Goal: Transaction & Acquisition: Book appointment/travel/reservation

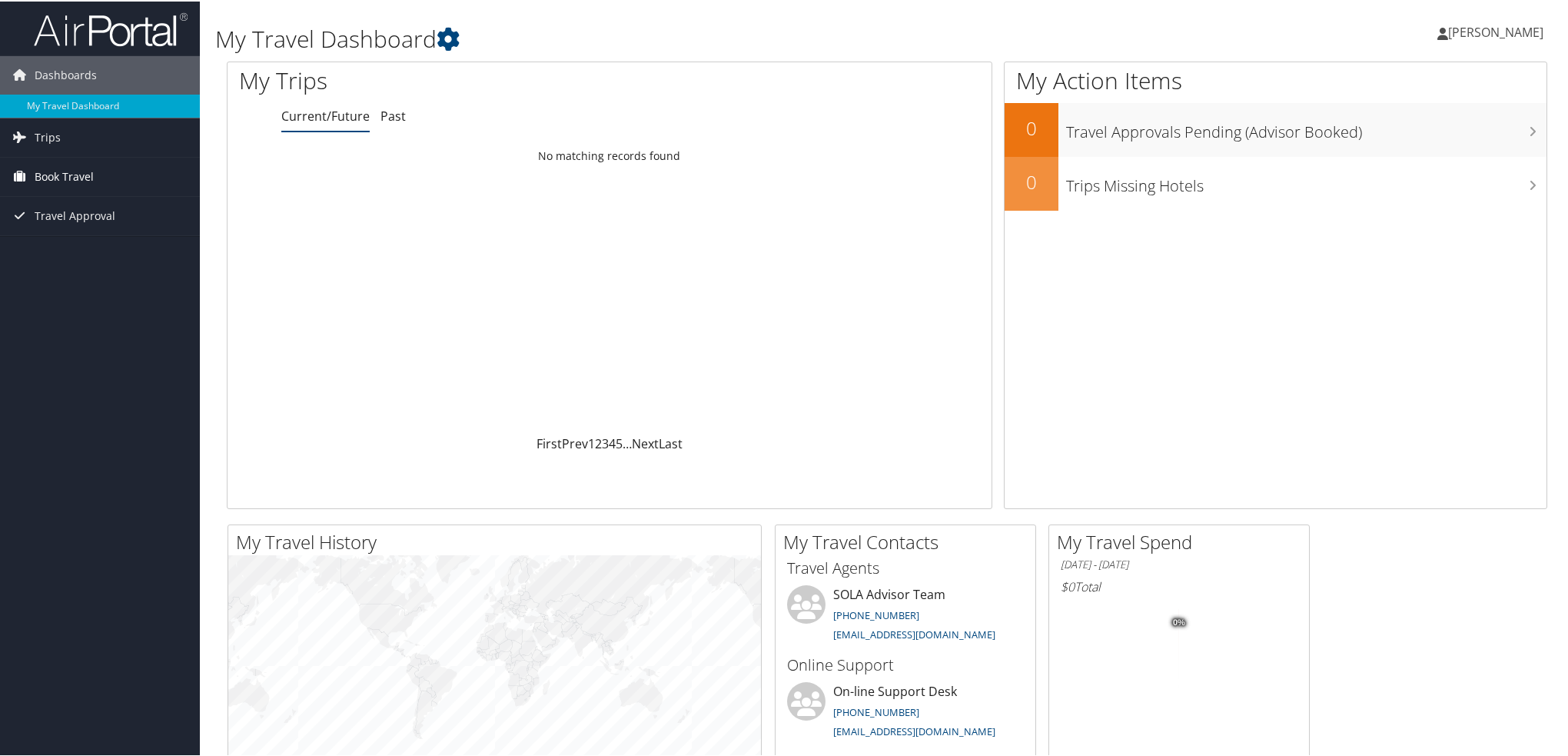
click at [65, 175] on span "Book Travel" at bounding box center [64, 174] width 59 height 38
click at [117, 251] on link "Book/Manage Online Trips" at bounding box center [100, 252] width 200 height 23
click at [91, 181] on span "Book Travel" at bounding box center [64, 174] width 59 height 38
click at [93, 224] on link "Approval Request (Beta)" at bounding box center [100, 229] width 200 height 23
click at [68, 176] on span "Book Travel" at bounding box center [64, 174] width 59 height 38
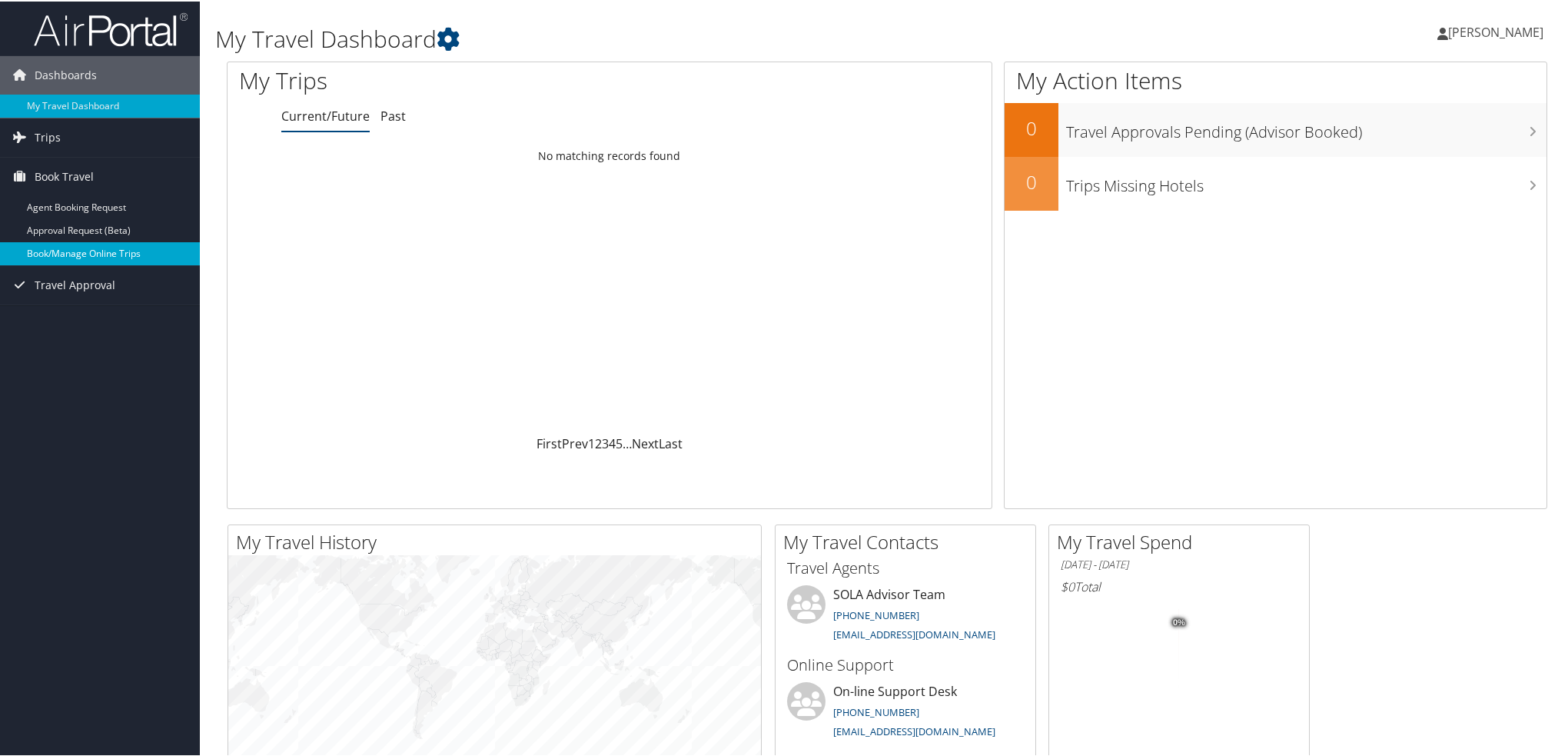
click at [63, 246] on link "Book/Manage Online Trips" at bounding box center [100, 252] width 200 height 23
